Goal: Task Accomplishment & Management: Use online tool/utility

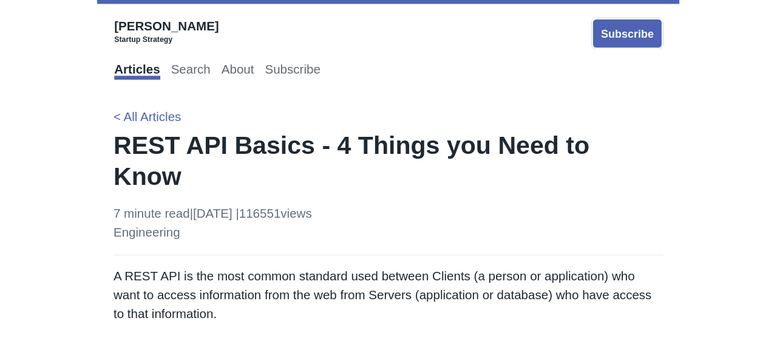
scroll to position [1822, 0]
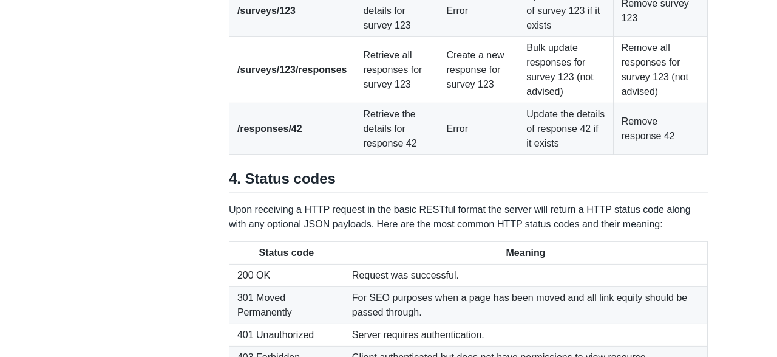
click at [453, 155] on td "Update the details of response 42 if it exists" at bounding box center [566, 129] width 95 height 52
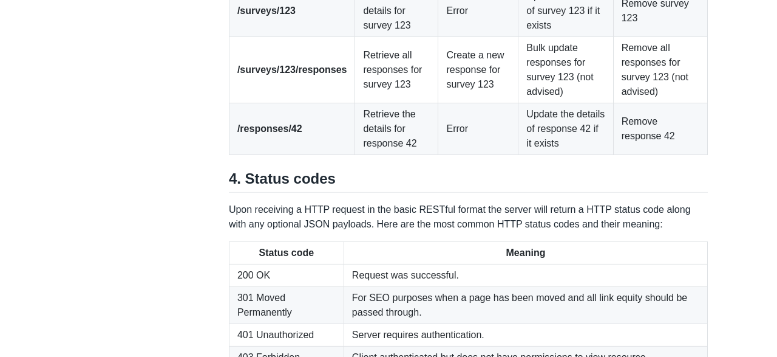
click at [453, 155] on td "Update the details of response 42 if it exists" at bounding box center [566, 129] width 95 height 52
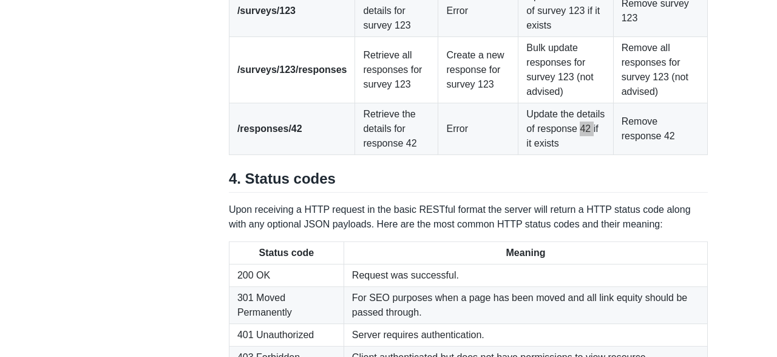
click at [453, 155] on td "Update the details of response 42 if it exists" at bounding box center [566, 129] width 95 height 52
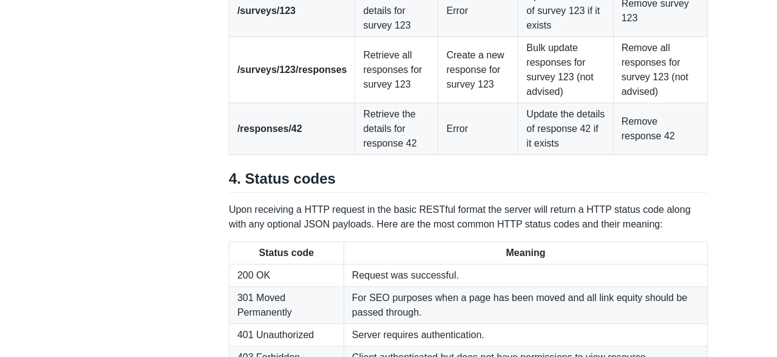
click at [453, 155] on td "Update the details of response 42 if it exists" at bounding box center [566, 129] width 95 height 52
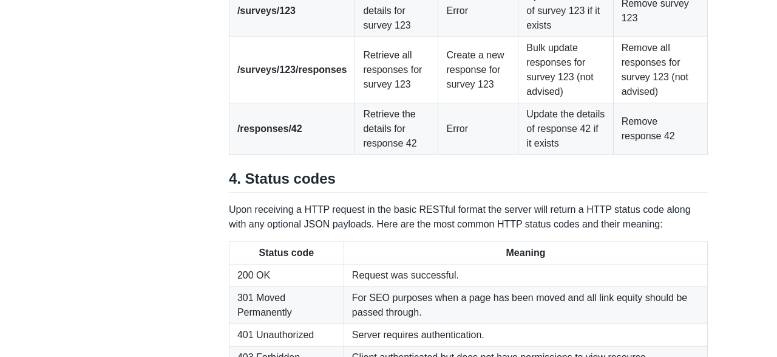
click at [453, 155] on td "Update the details of response 42 if it exists" at bounding box center [566, 129] width 95 height 52
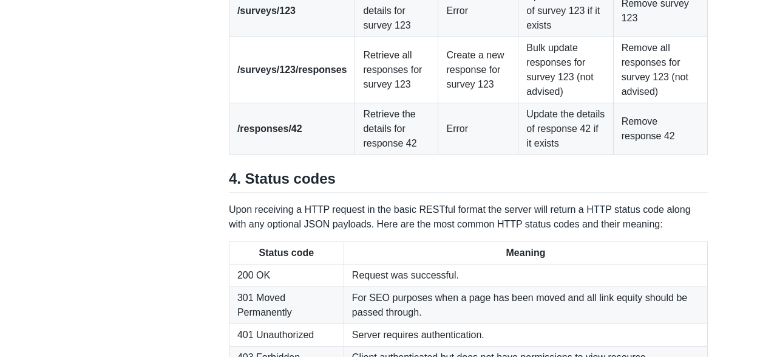
click at [453, 155] on td "Update the details of response 42 if it exists" at bounding box center [566, 129] width 95 height 52
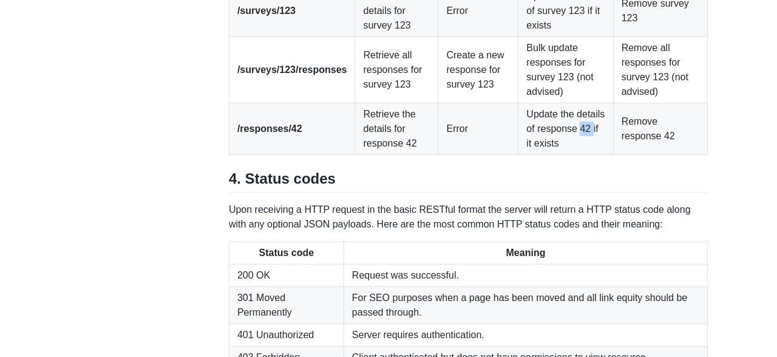
click at [453, 155] on td "Update the details of response 42 if it exists" at bounding box center [566, 129] width 95 height 52
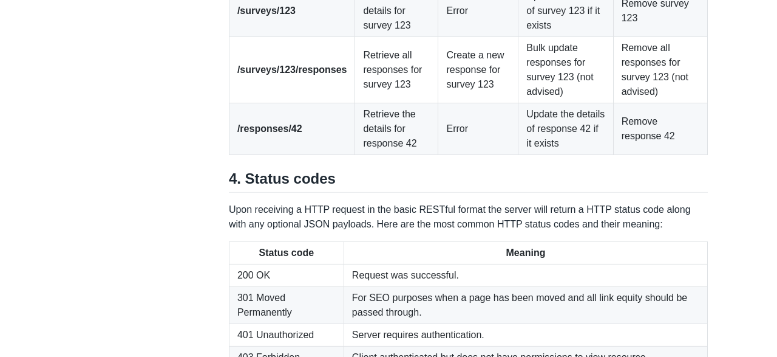
click at [453, 155] on td "Update the details of response 42 if it exists" at bounding box center [566, 129] width 95 height 52
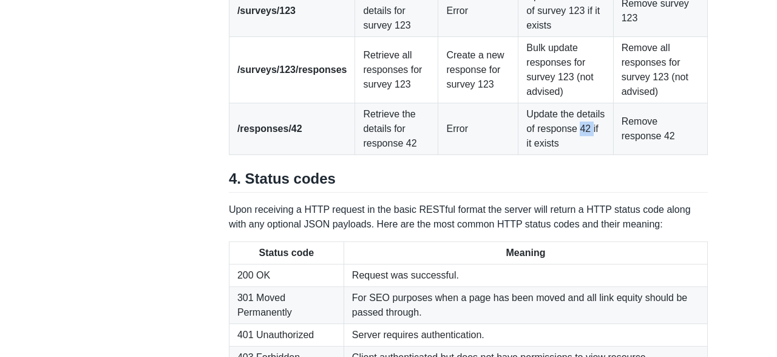
click at [453, 155] on td "Update the details of response 42 if it exists" at bounding box center [566, 129] width 95 height 52
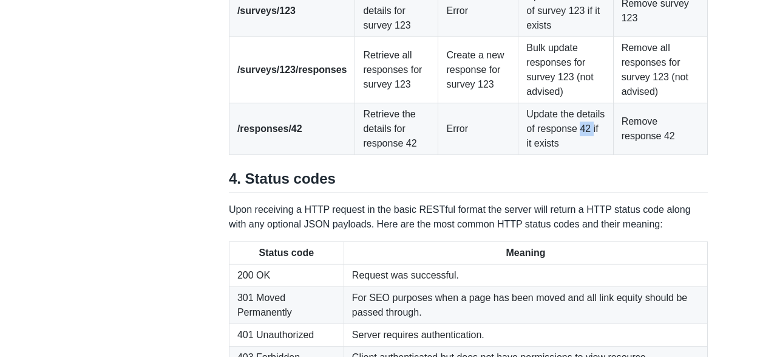
click at [453, 155] on td "Update the details of response 42 if it exists" at bounding box center [566, 129] width 95 height 52
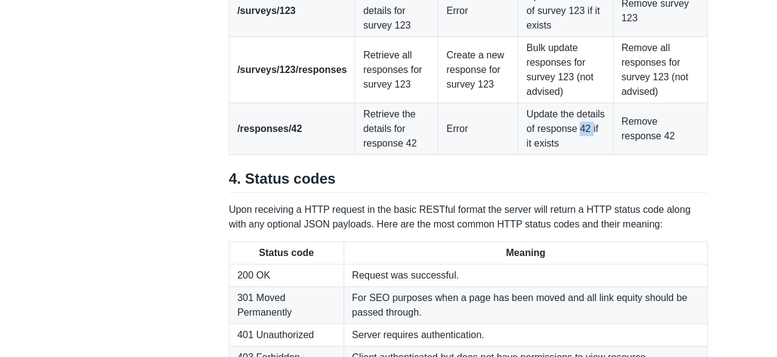
click at [453, 155] on td "Update the details of response 42 if it exists" at bounding box center [566, 129] width 95 height 52
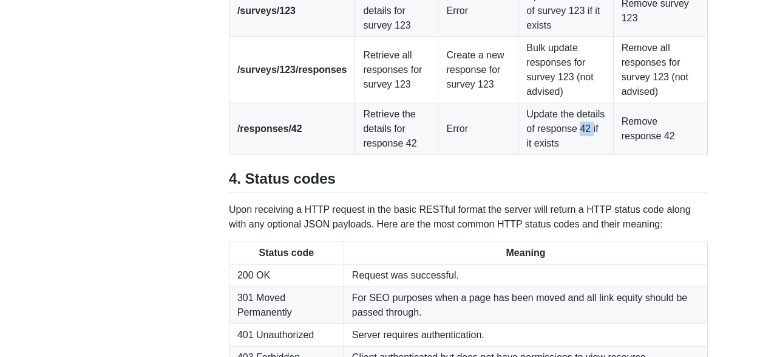
click at [453, 155] on td "Update the details of response 42 if it exists" at bounding box center [566, 129] width 95 height 52
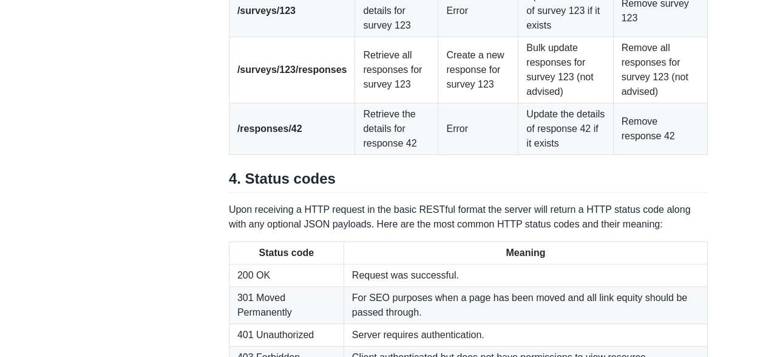
click at [453, 155] on td "Update the details of response 42 if it exists" at bounding box center [566, 129] width 95 height 52
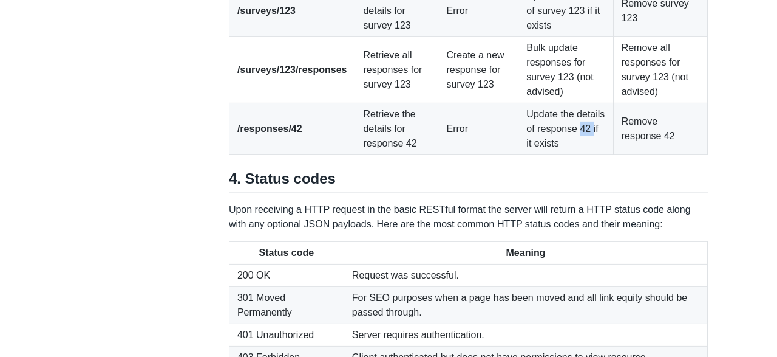
click at [453, 155] on td "Update the details of response 42 if it exists" at bounding box center [566, 129] width 95 height 52
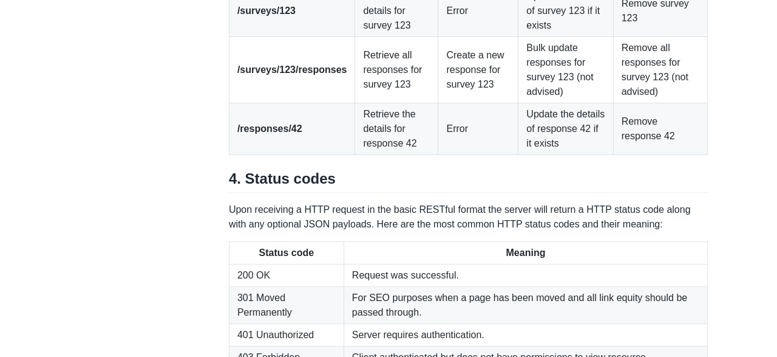
click at [453, 155] on td "Update the details of response 42 if it exists" at bounding box center [566, 129] width 95 height 52
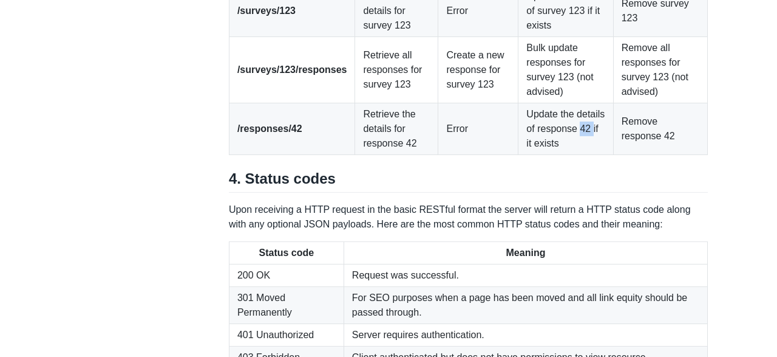
click at [453, 155] on td "Update the details of response 42 if it exists" at bounding box center [566, 129] width 95 height 52
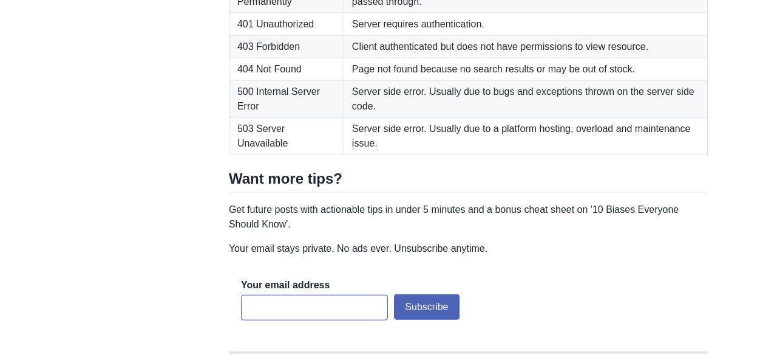
scroll to position [2121, 0]
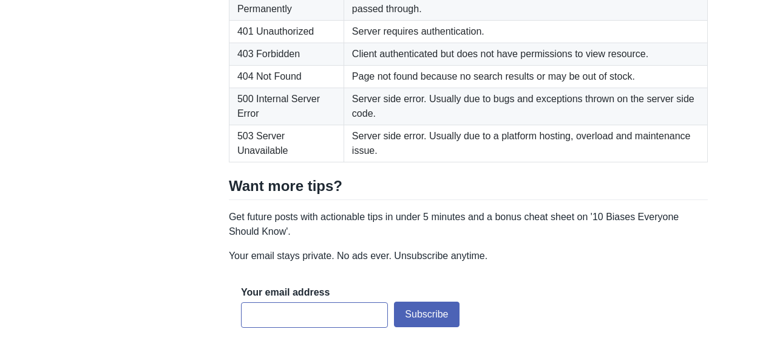
click at [427, 162] on td "Server side error. Usually due to a platform hosting, overload and maintenance …" at bounding box center [526, 143] width 364 height 37
